Goal: Check status: Check status

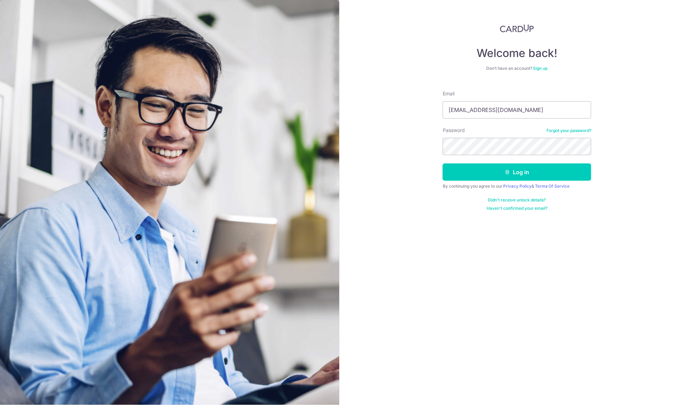
type input "[EMAIL_ADDRESS][DOMAIN_NAME]"
click at [517, 172] on button "Log in" at bounding box center [517, 171] width 149 height 17
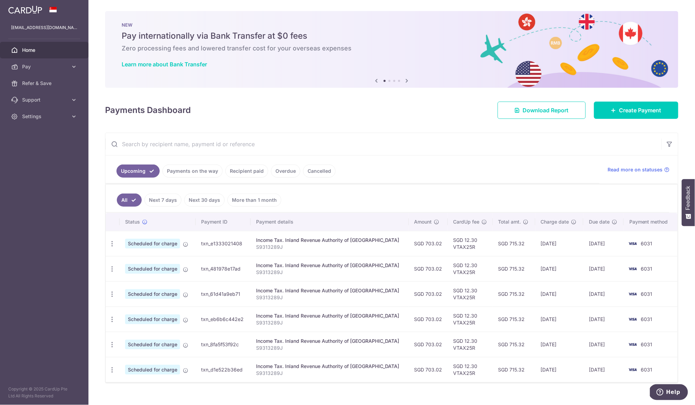
click at [206, 172] on link "Payments on the way" at bounding box center [192, 170] width 60 height 13
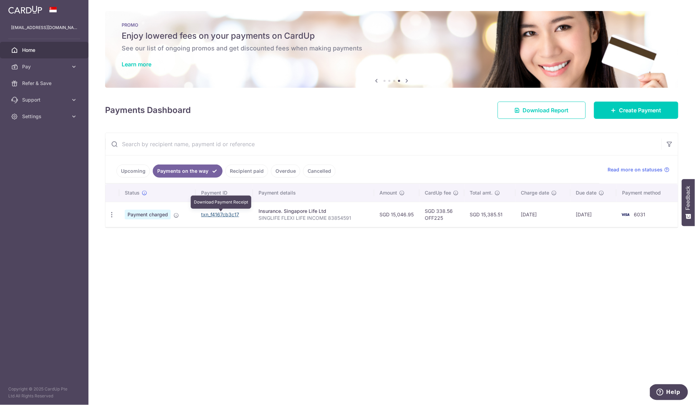
click at [221, 215] on link "txn_f4167cb3c17" at bounding box center [220, 214] width 38 height 6
